Goal: Task Accomplishment & Management: Use online tool/utility

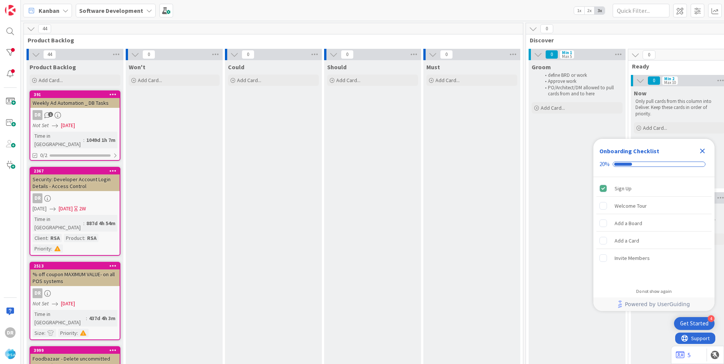
click at [702, 151] on icon "Close Checklist" at bounding box center [702, 151] width 5 height 5
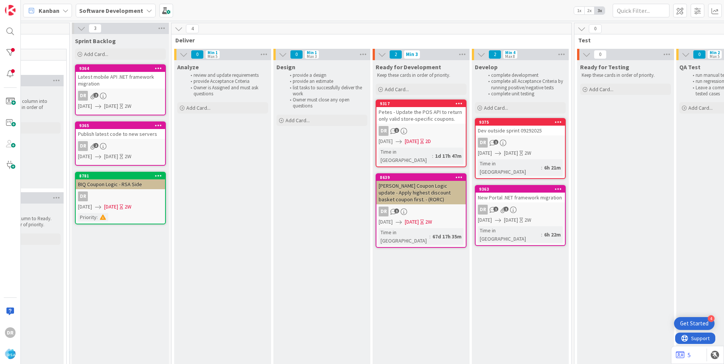
scroll to position [0, 667]
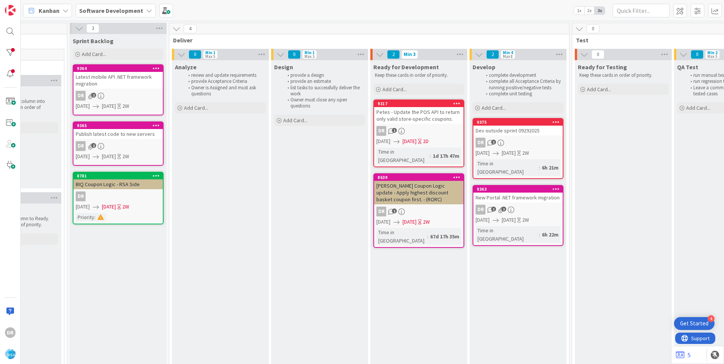
click at [516, 130] on div "Dev outside sprint 09292025" at bounding box center [518, 131] width 89 height 10
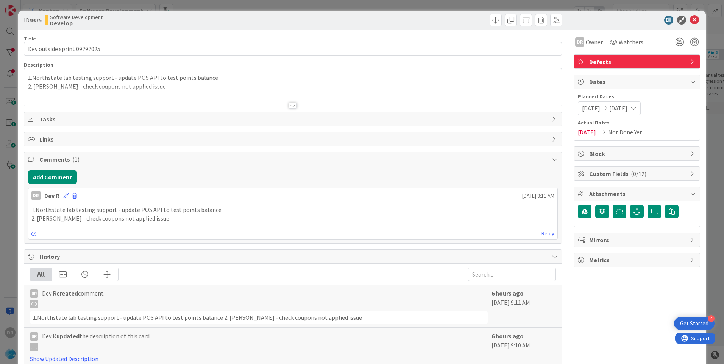
click at [144, 88] on div at bounding box center [293, 96] width 538 height 19
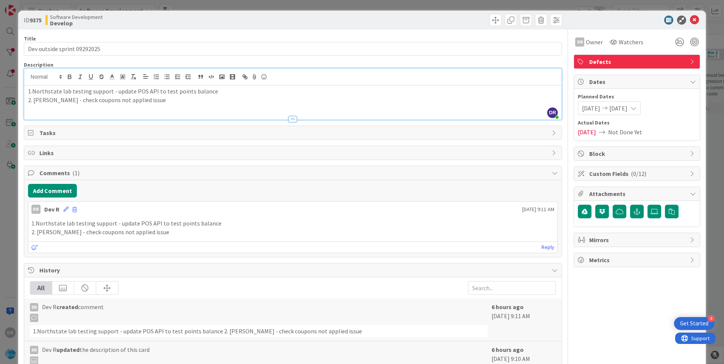
click at [151, 101] on p "2. [PERSON_NAME] - check coupons not applied issue" at bounding box center [293, 100] width 530 height 9
click at [33, 106] on p "3.FreshFoods - points migration" at bounding box center [293, 108] width 530 height 9
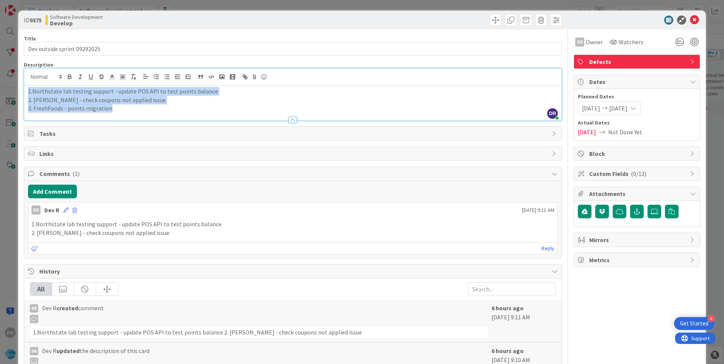
drag, startPoint x: 120, startPoint y: 108, endPoint x: -21, endPoint y: 91, distance: 141.9
click at [0, 91] on html "4 Get Started DR [PERSON_NAME] Software Development 1x 2x 3x 44 Product Backlog…" at bounding box center [362, 182] width 724 height 364
copy div "1.Northstate lab testing support - update POS API to test points balance 2. [PE…"
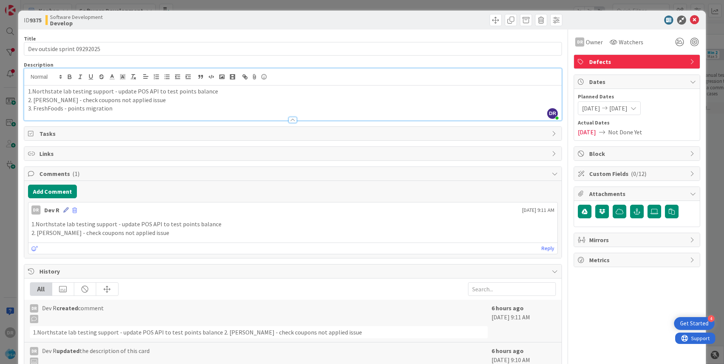
click at [63, 209] on icon at bounding box center [65, 210] width 5 height 5
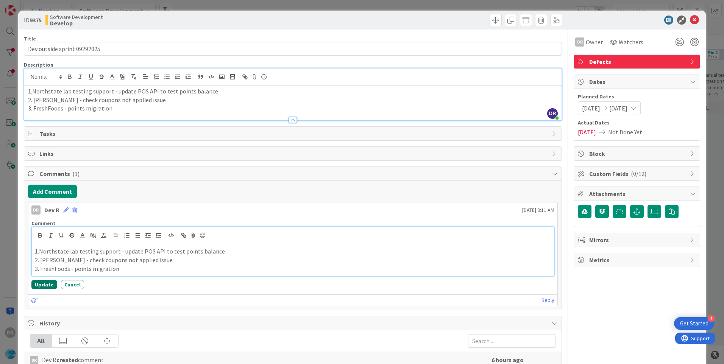
click at [48, 283] on button "Update" at bounding box center [44, 284] width 26 height 9
